Goal: Share content

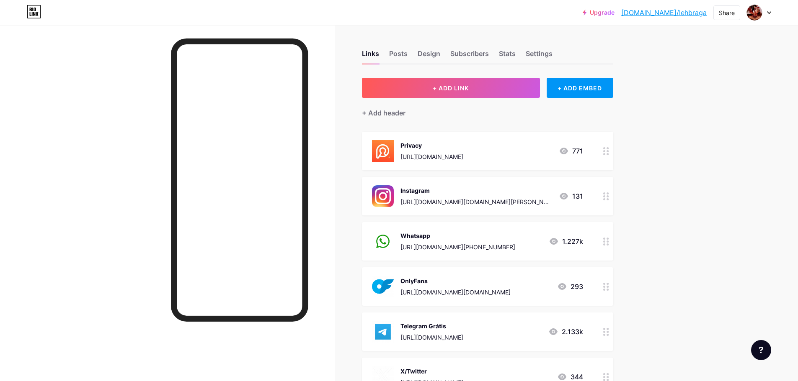
click at [502, 201] on div "[URL][DOMAIN_NAME][DOMAIN_NAME][PERSON_NAME]" at bounding box center [476, 202] width 152 height 9
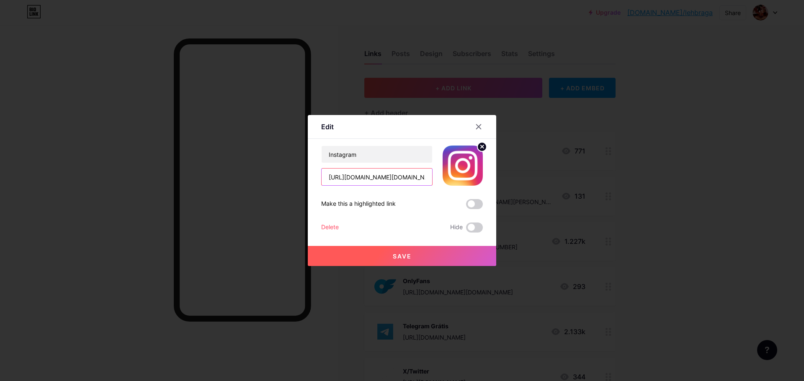
click at [395, 181] on input "[URL][DOMAIN_NAME][DOMAIN_NAME][PERSON_NAME]" at bounding box center [377, 177] width 111 height 17
click at [476, 126] on icon at bounding box center [478, 127] width 7 height 7
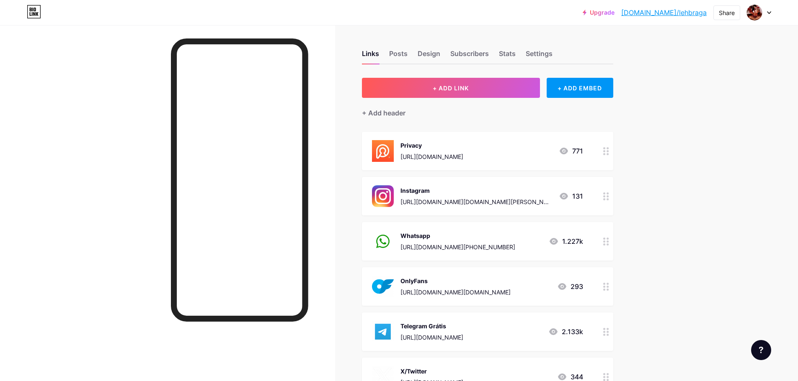
scroll to position [112, 0]
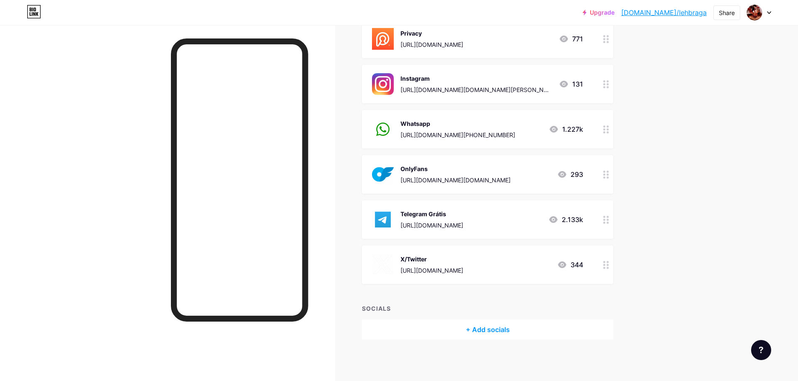
click at [446, 256] on div "X/Twitter" at bounding box center [431, 259] width 63 height 9
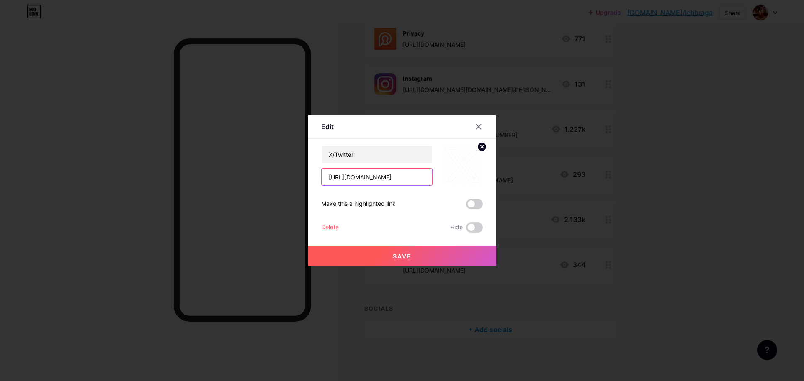
drag, startPoint x: 419, startPoint y: 179, endPoint x: 312, endPoint y: 175, distance: 106.8
click at [312, 175] on div "Edit Content YouTube Play YouTube video without leaving your page. ADD Vimeo Pl…" at bounding box center [402, 190] width 188 height 151
click at [478, 126] on icon at bounding box center [478, 127] width 5 height 5
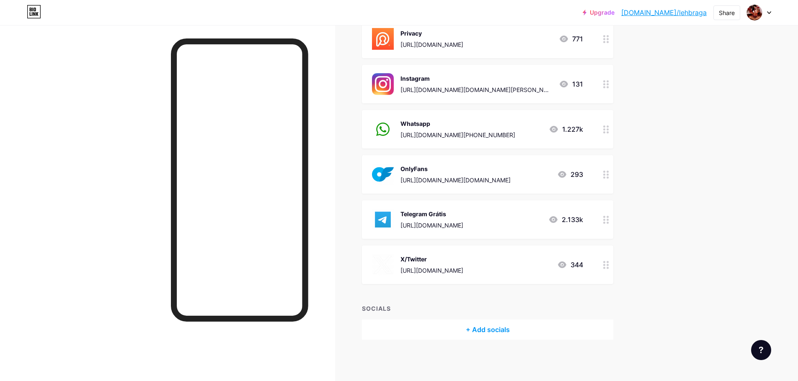
click at [463, 45] on div "[URL][DOMAIN_NAME]" at bounding box center [431, 44] width 63 height 9
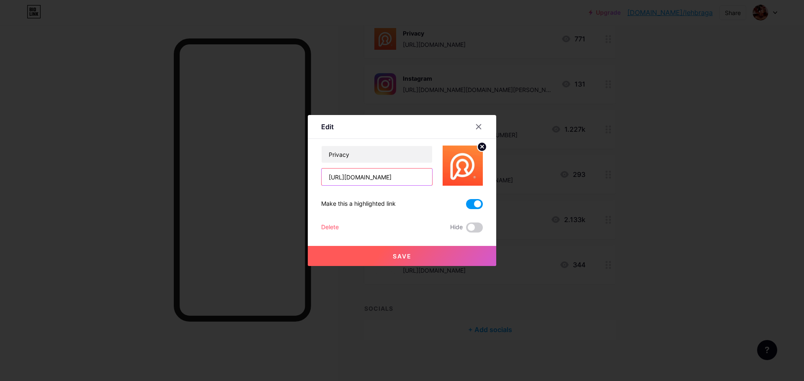
click at [399, 178] on input "[URL][DOMAIN_NAME]" at bounding box center [377, 177] width 111 height 17
click at [482, 129] on div at bounding box center [478, 126] width 15 height 15
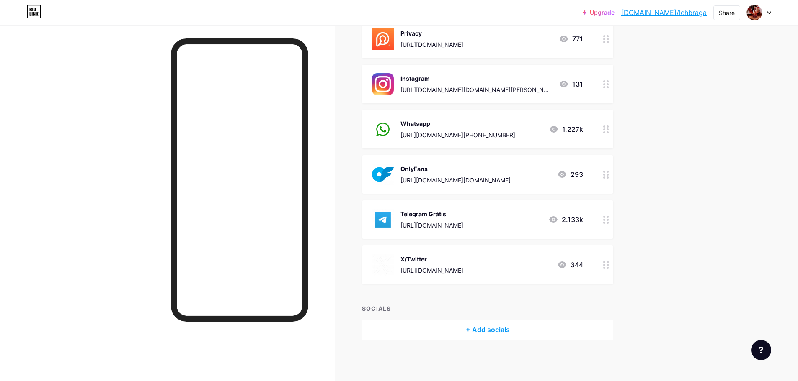
click at [486, 178] on div "OnlyFans [URL][DOMAIN_NAME][DOMAIN_NAME] 293" at bounding box center [477, 175] width 211 height 22
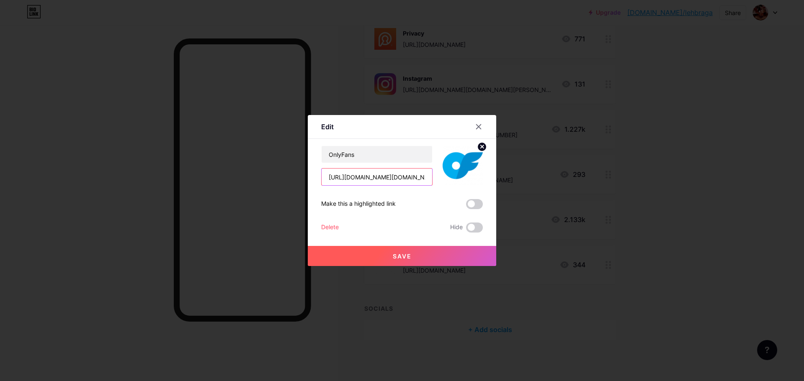
click at [421, 178] on input "[URL][DOMAIN_NAME][DOMAIN_NAME]" at bounding box center [377, 177] width 111 height 17
click at [478, 128] on icon at bounding box center [478, 127] width 5 height 5
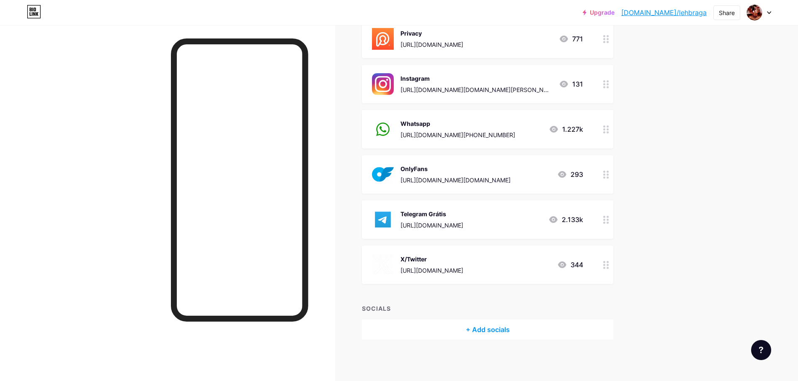
click at [501, 136] on div "[URL][DOMAIN_NAME][PHONE_NUMBER]" at bounding box center [457, 135] width 115 height 9
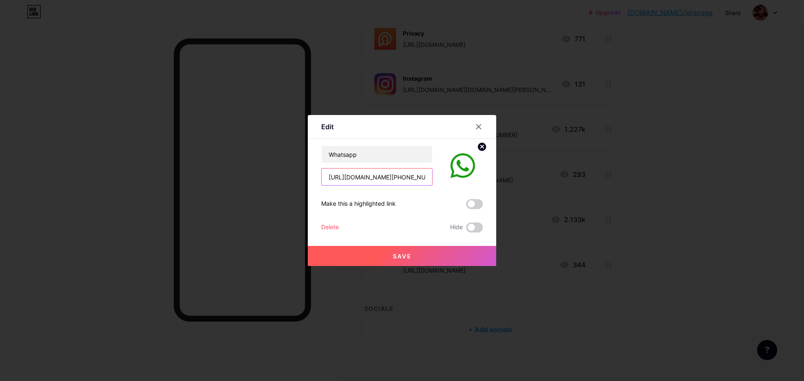
click at [381, 183] on input "[URL][DOMAIN_NAME][PHONE_NUMBER]" at bounding box center [377, 177] width 111 height 17
click at [478, 128] on icon at bounding box center [478, 127] width 7 height 7
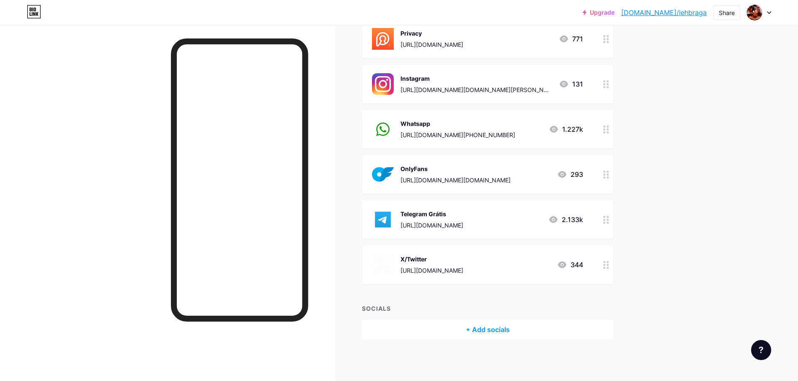
click at [536, 225] on div "Telegram Grátis [URL][DOMAIN_NAME] 2.133k" at bounding box center [477, 220] width 211 height 22
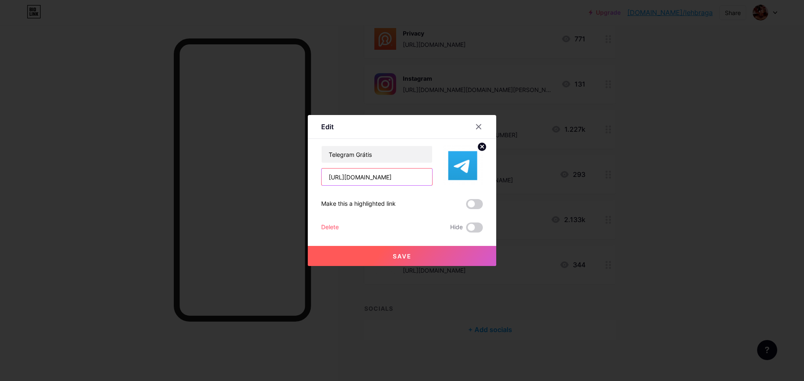
click at [407, 181] on input "[URL][DOMAIN_NAME]" at bounding box center [377, 177] width 111 height 17
click at [630, 188] on div at bounding box center [402, 190] width 804 height 381
